Goal: Information Seeking & Learning: Learn about a topic

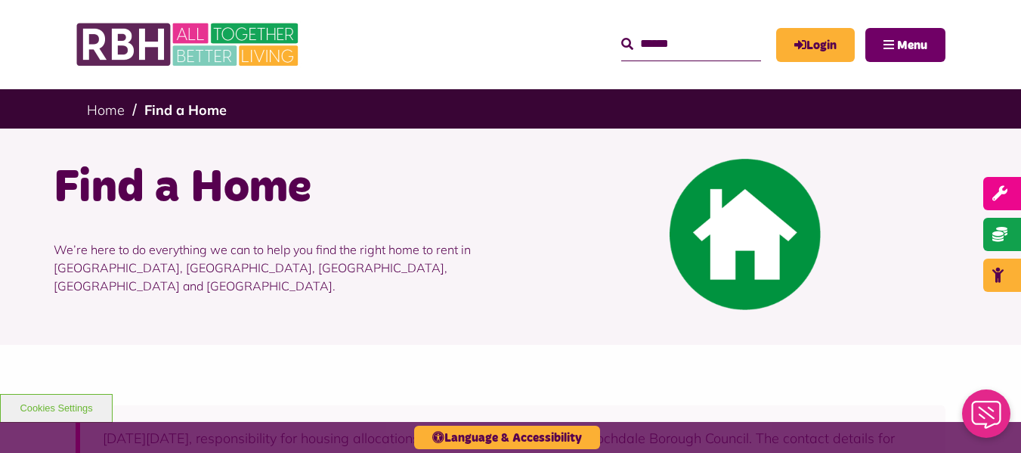
click at [904, 48] on span "Menu" at bounding box center [912, 45] width 30 height 12
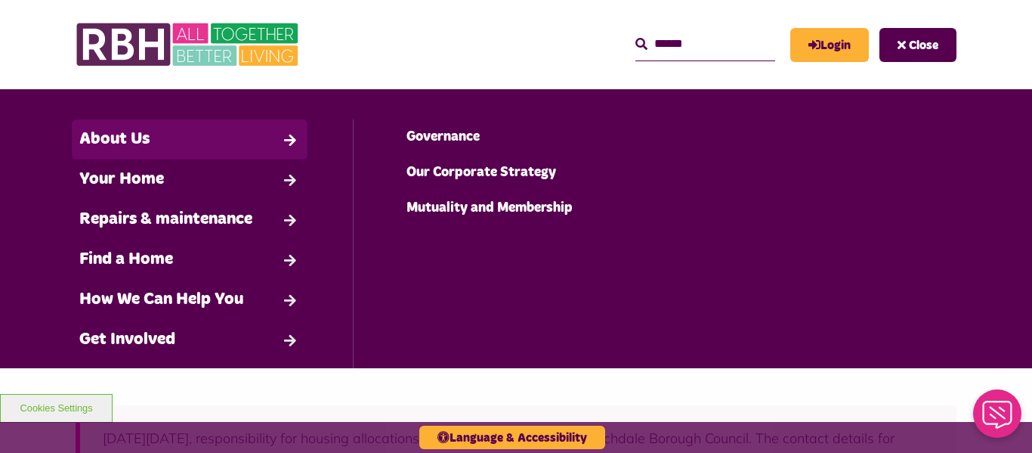
click at [283, 135] on link "About Us" at bounding box center [190, 139] width 236 height 40
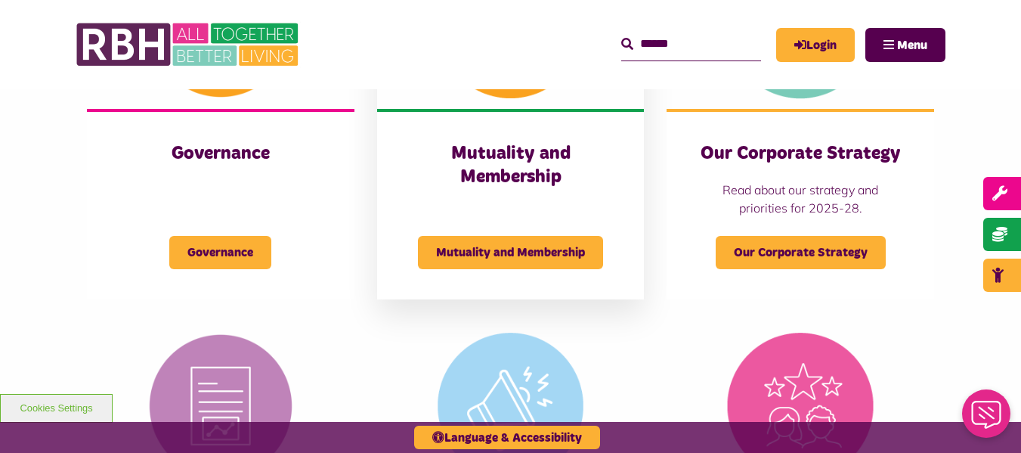
scroll to position [806, 0]
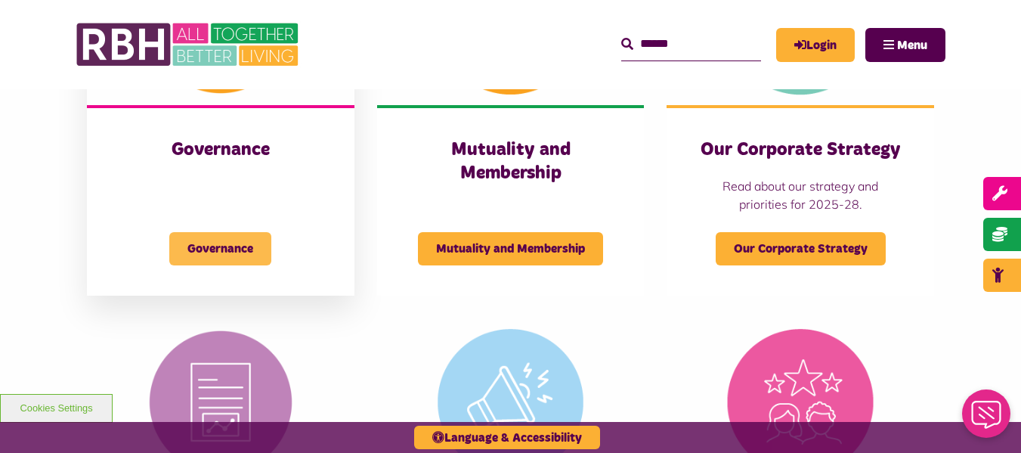
click at [196, 249] on span "Governance" at bounding box center [220, 248] width 102 height 33
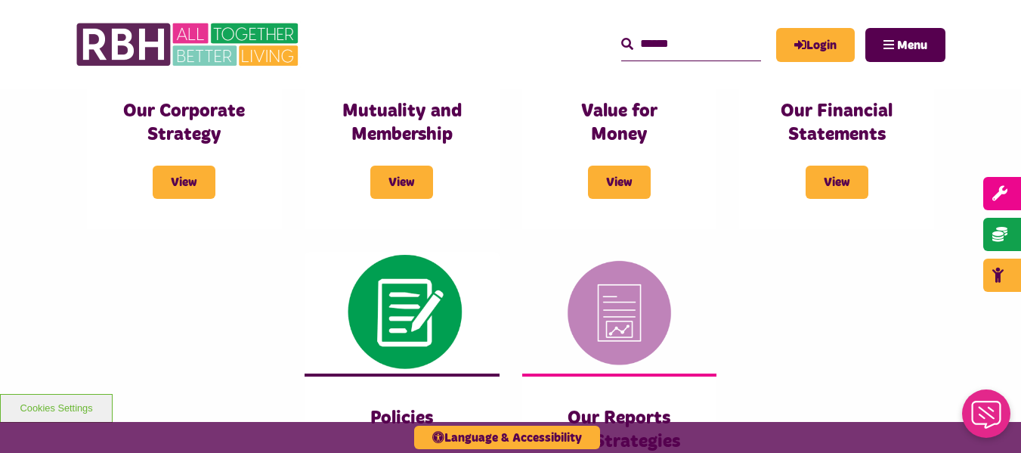
scroll to position [806, 0]
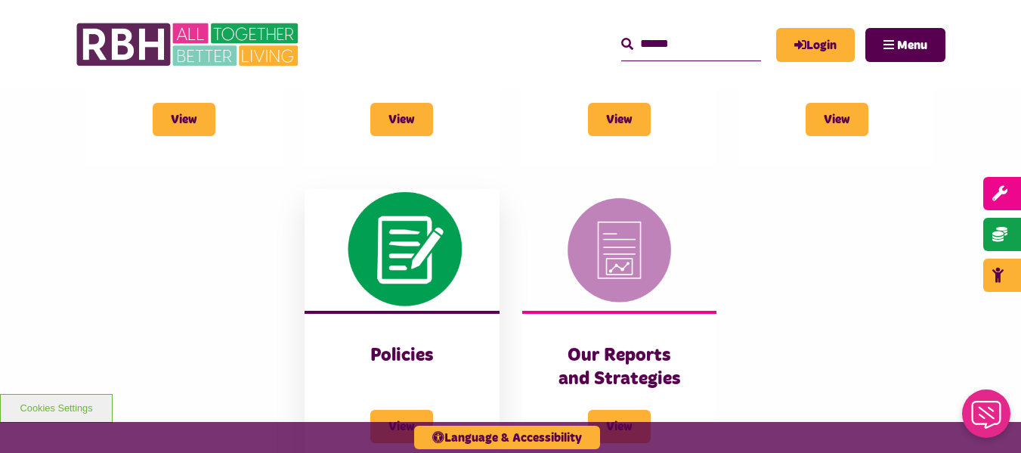
click at [409, 227] on img at bounding box center [402, 250] width 195 height 122
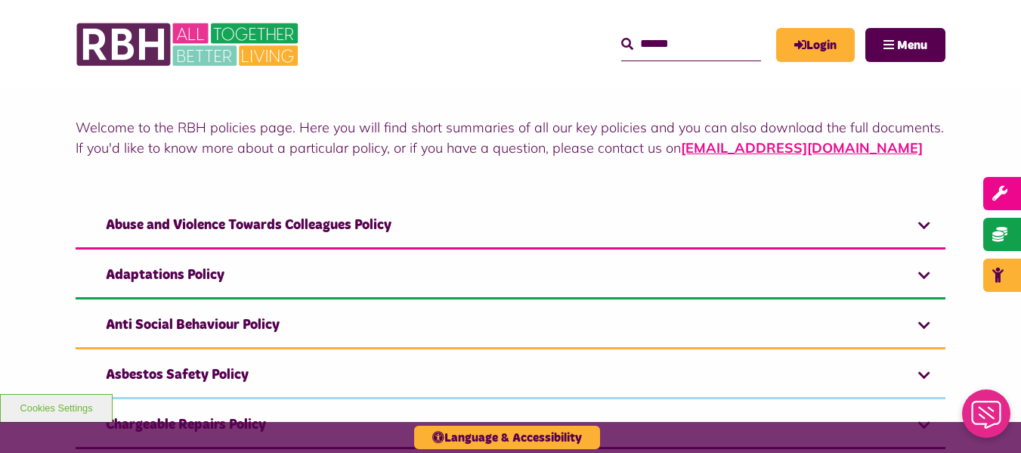
scroll to position [202, 0]
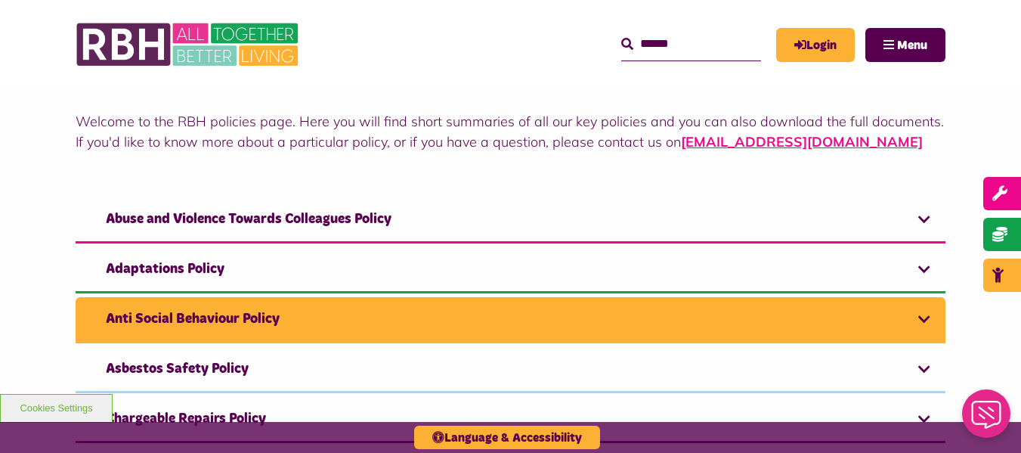
click at [237, 315] on link "Anti Social Behaviour Policy" at bounding box center [511, 320] width 870 height 46
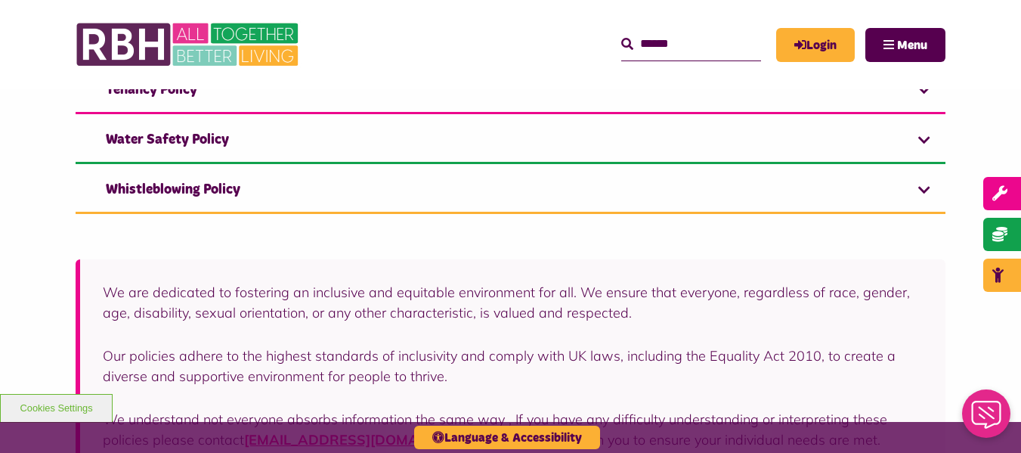
scroll to position [1814, 0]
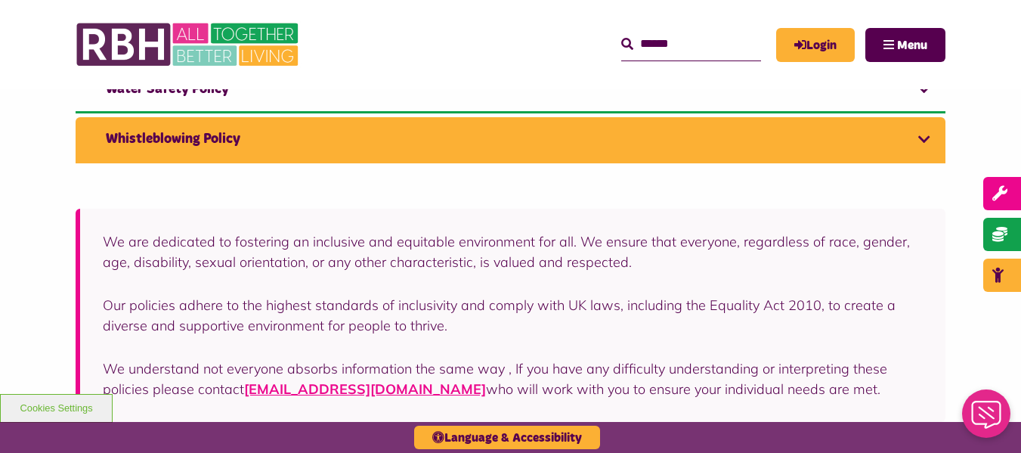
click at [181, 142] on link "Whistleblowing Policy" at bounding box center [511, 140] width 870 height 46
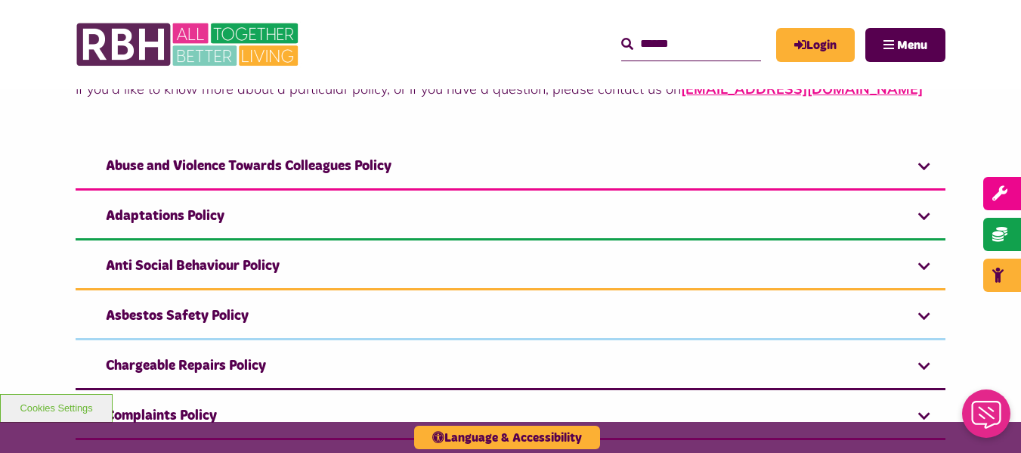
scroll to position [234, 0]
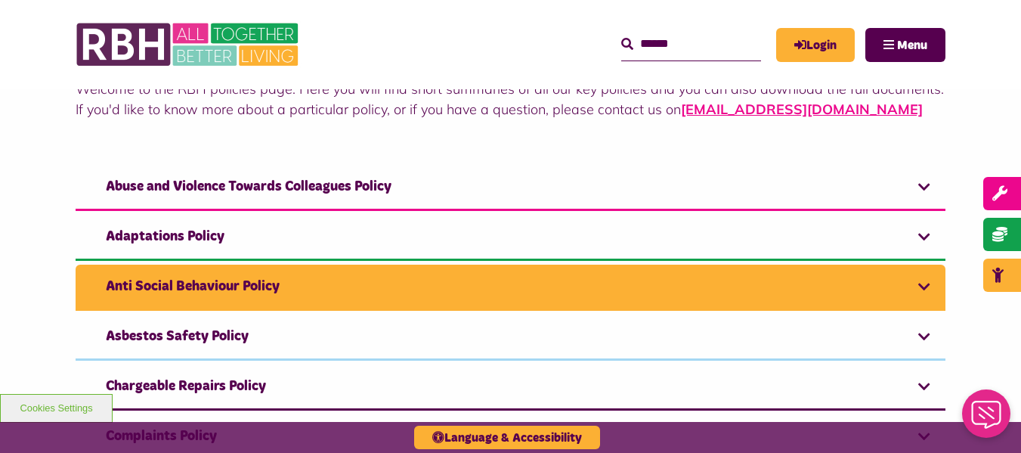
click at [202, 277] on link "Anti Social Behaviour Policy" at bounding box center [511, 288] width 870 height 46
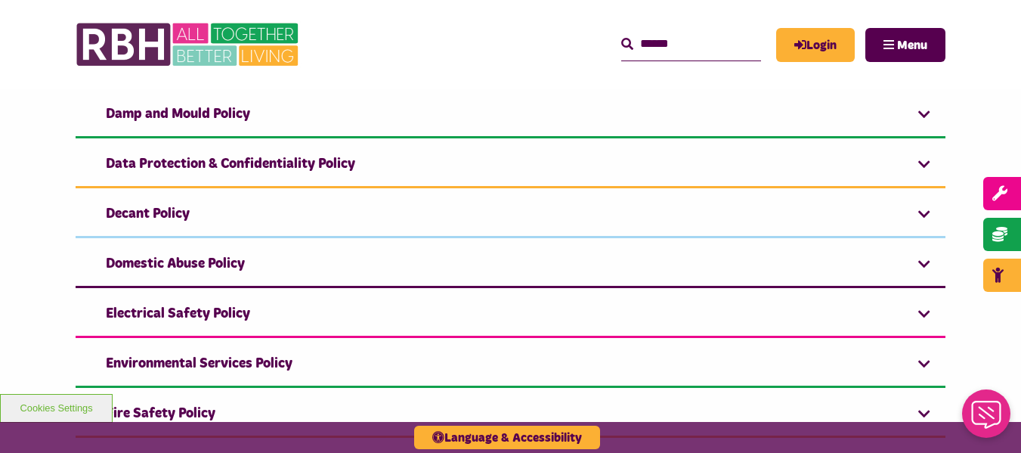
scroll to position [801, 0]
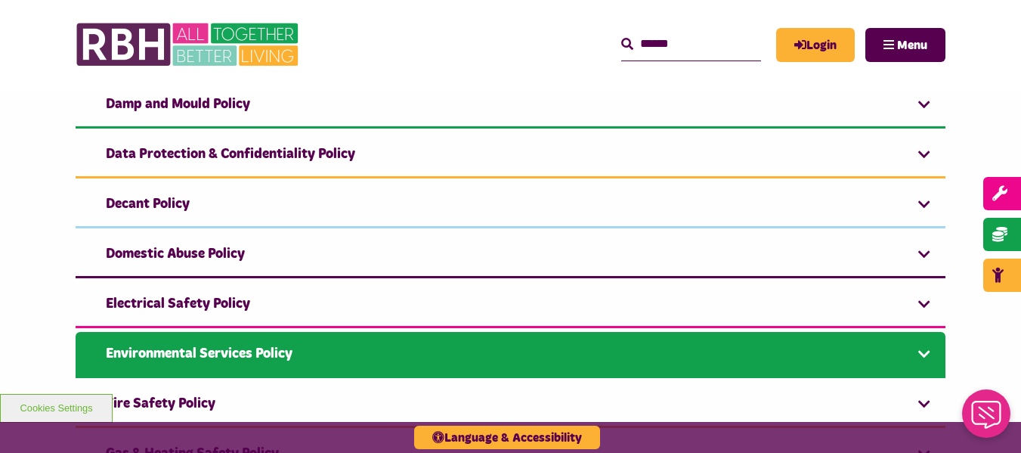
click at [255, 344] on link "Environmental Services Policy" at bounding box center [511, 355] width 870 height 46
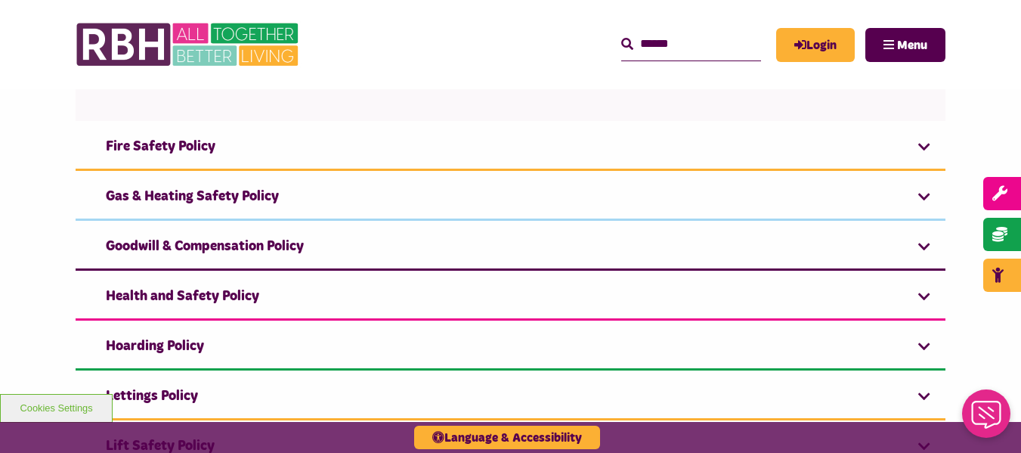
scroll to position [1150, 0]
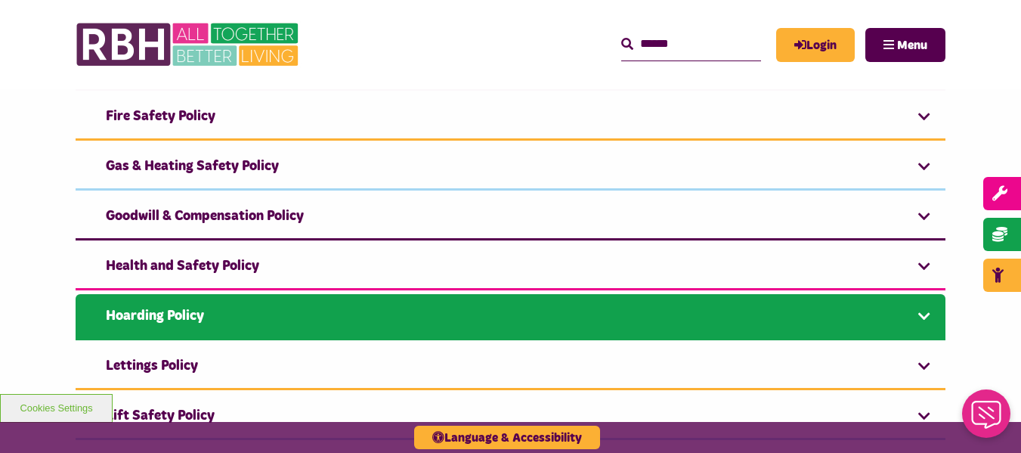
click at [447, 301] on link "Hoarding Policy" at bounding box center [511, 317] width 870 height 46
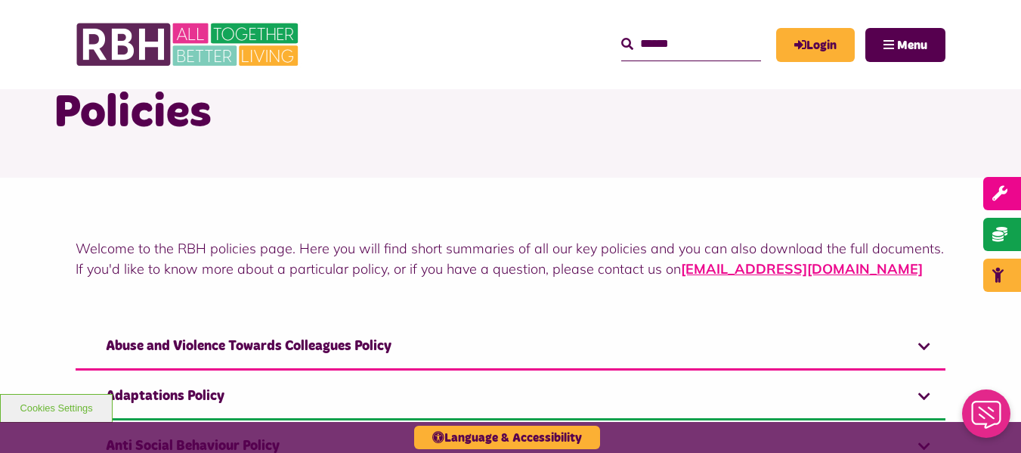
scroll to position [0, 0]
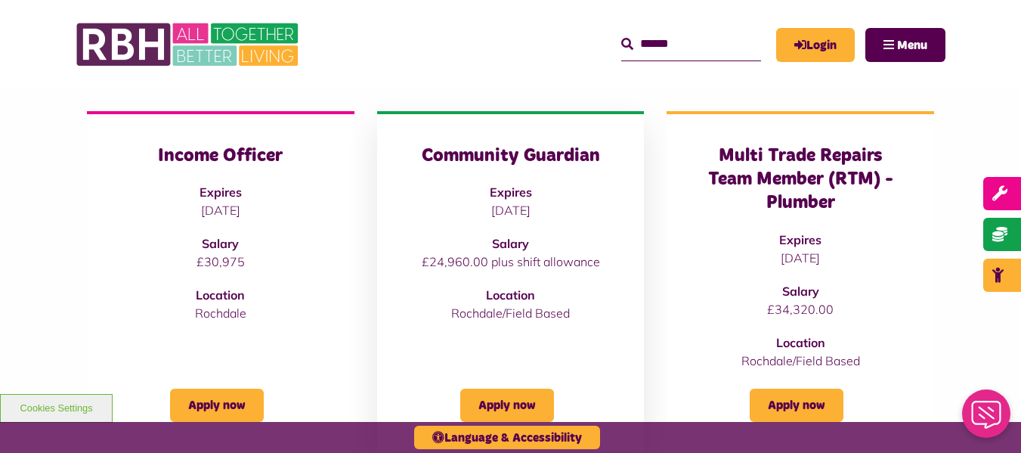
scroll to position [302, 0]
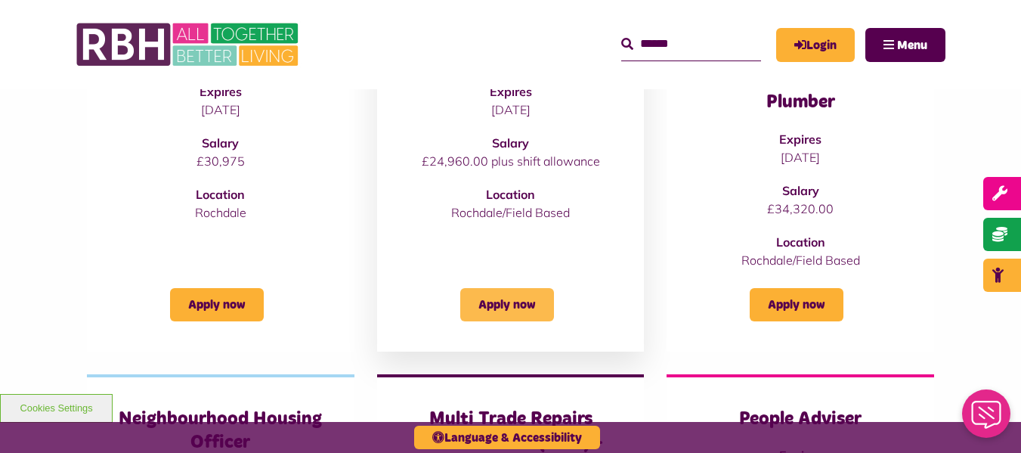
click at [506, 294] on link "Apply now" at bounding box center [507, 304] width 94 height 33
